Goal: Task Accomplishment & Management: Manage account settings

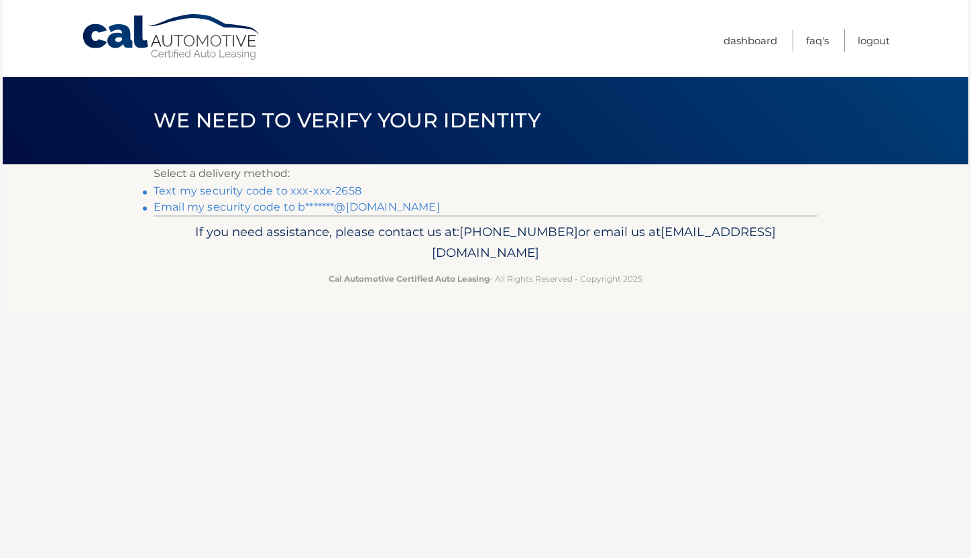
click at [343, 189] on link "Text my security code to xxx-xxx-2658" at bounding box center [258, 190] width 208 height 13
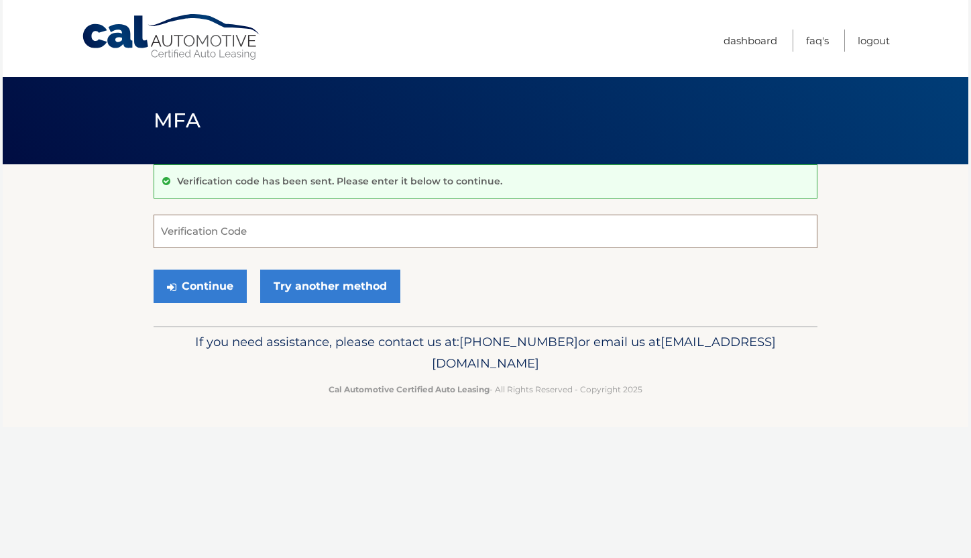
click at [246, 220] on input "Verification Code" at bounding box center [486, 232] width 664 height 34
paste input "335856"
type input "335856"
click at [215, 284] on button "Continue" at bounding box center [200, 286] width 93 height 34
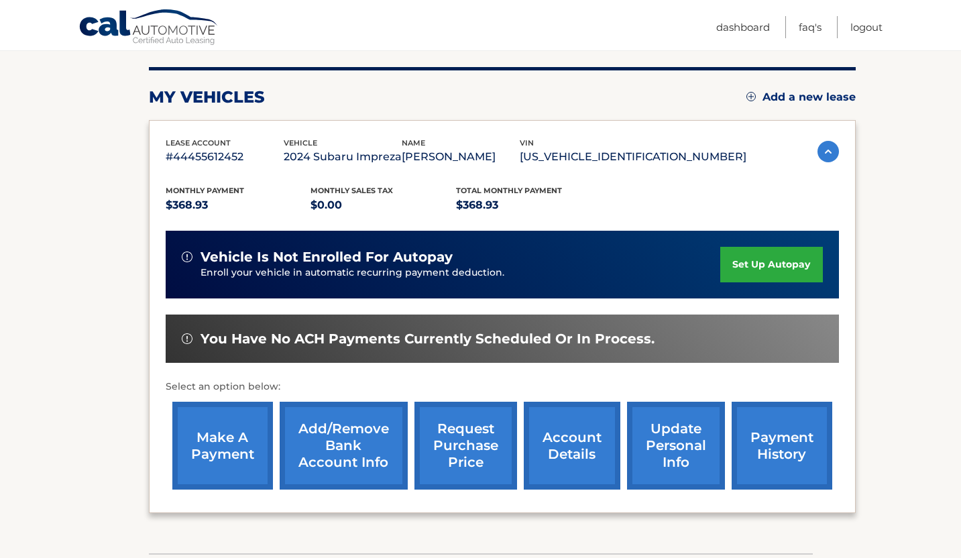
scroll to position [134, 0]
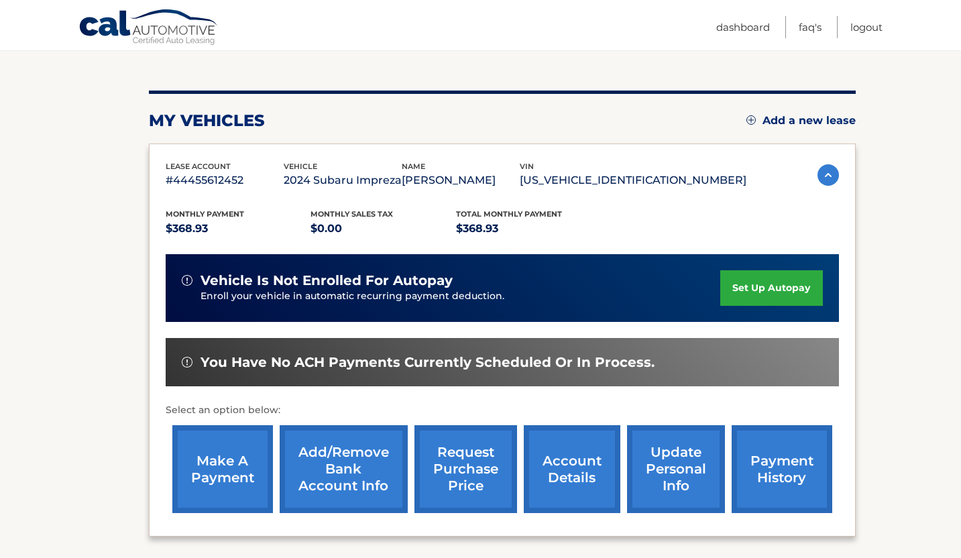
click at [238, 481] on link "make a payment" at bounding box center [222, 469] width 101 height 88
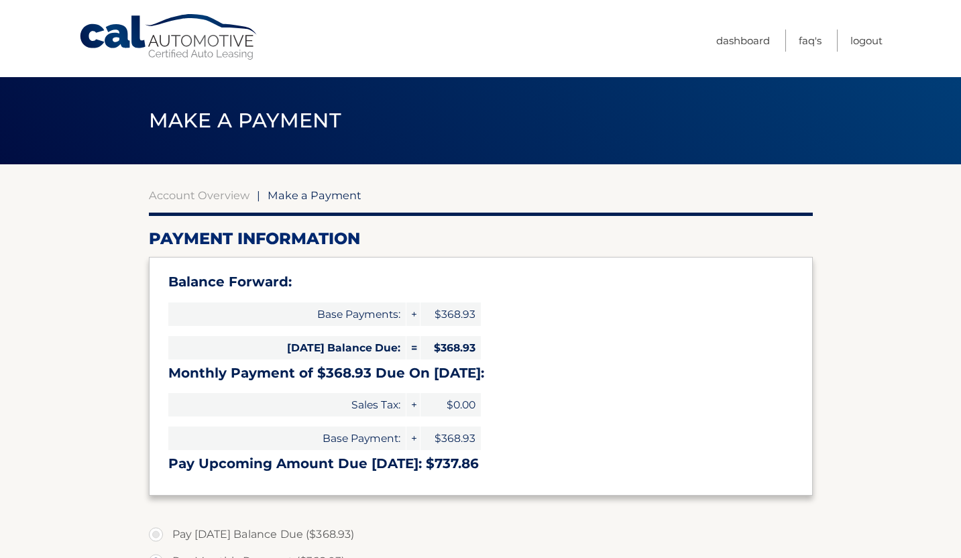
select select "OGE0M2Q1MjctZDllNy00NjE1LTk1MmYtOGRlNDY1NDM0MGJl"
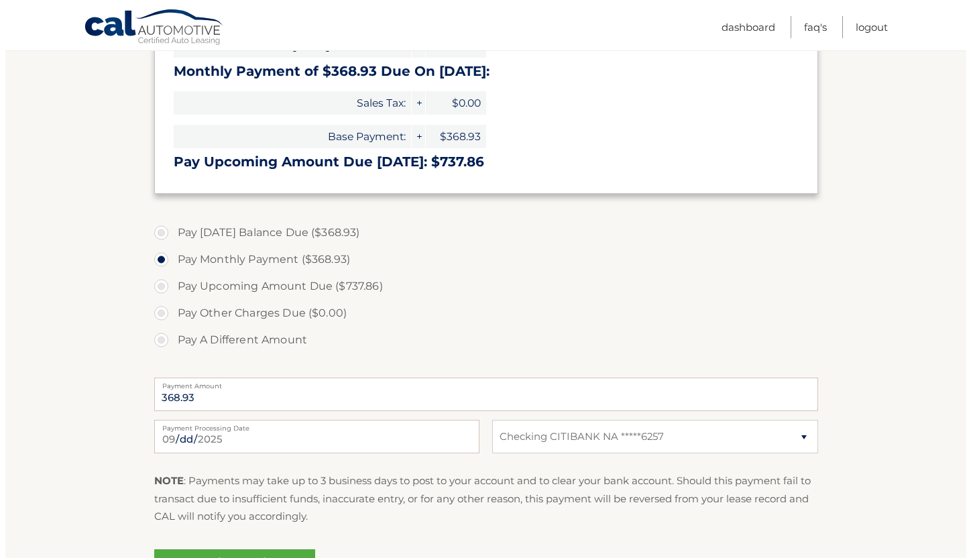
scroll to position [335, 0]
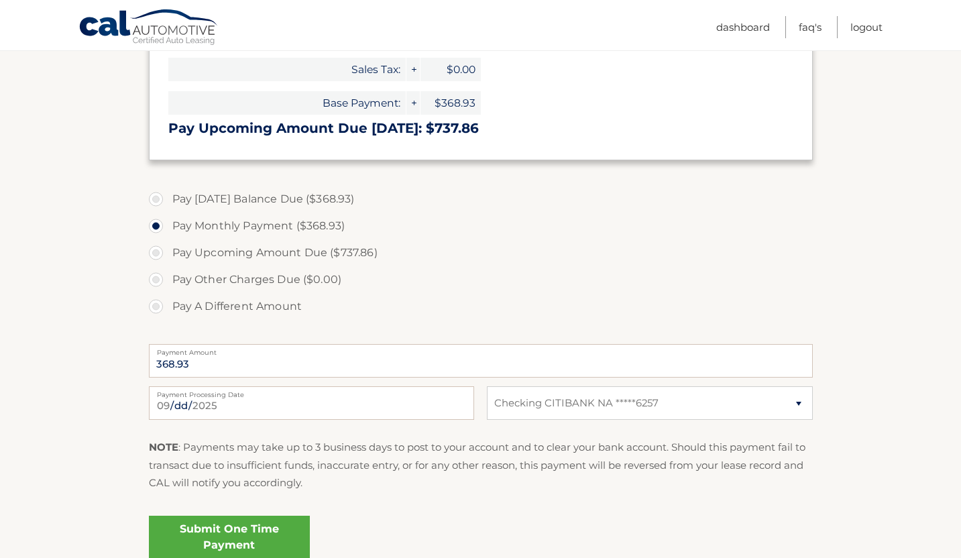
click at [230, 540] on link "Submit One Time Payment" at bounding box center [229, 536] width 161 height 43
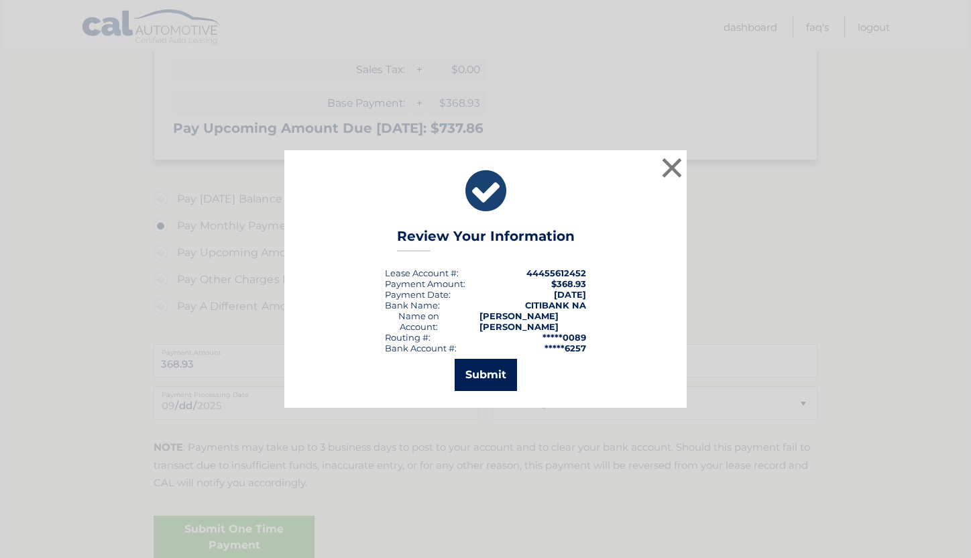
click at [491, 371] on button "Submit" at bounding box center [485, 375] width 62 height 32
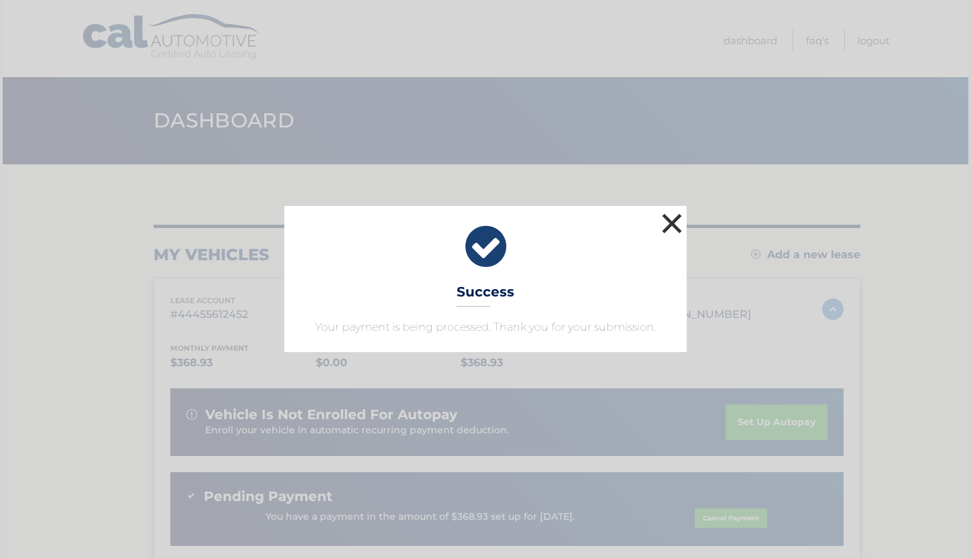
click at [674, 224] on button "×" at bounding box center [671, 223] width 27 height 27
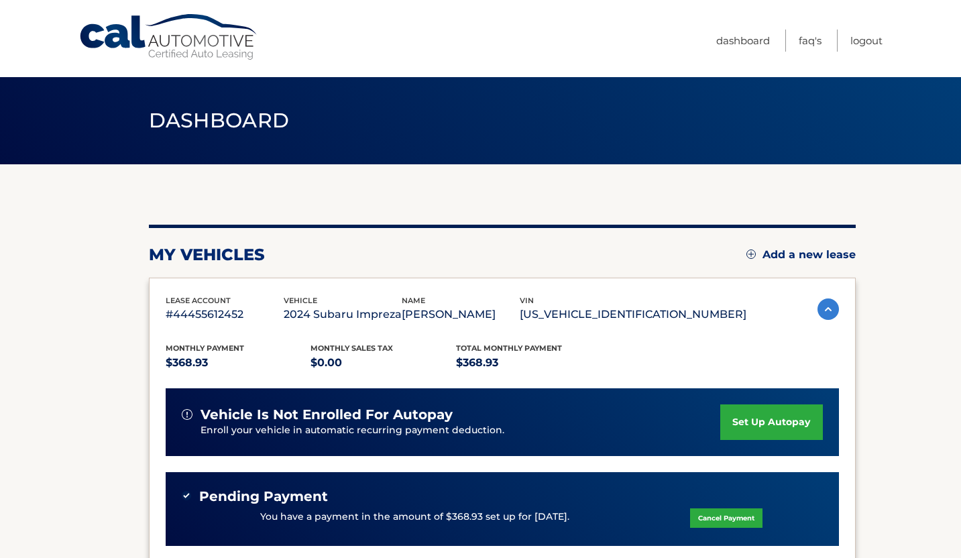
click at [290, 40] on nav "Menu Dashboard FAQ's Logout" at bounding box center [576, 38] width 612 height 77
